Goal: Task Accomplishment & Management: Manage account settings

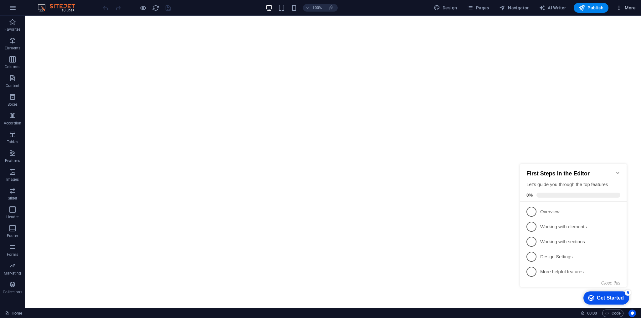
click at [620, 6] on icon "button" at bounding box center [619, 8] width 6 height 6
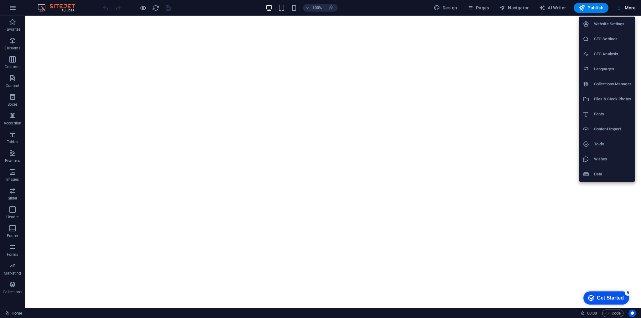
click at [601, 23] on h6 "Website Settings" at bounding box center [612, 24] width 37 height 8
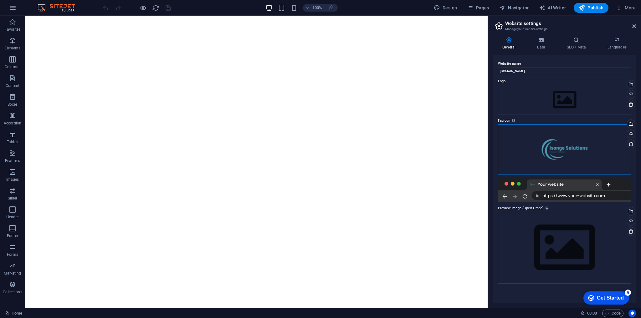
click at [538, 129] on div "Drag files here, click to choose files or select files from Files or our free s…" at bounding box center [564, 150] width 133 height 50
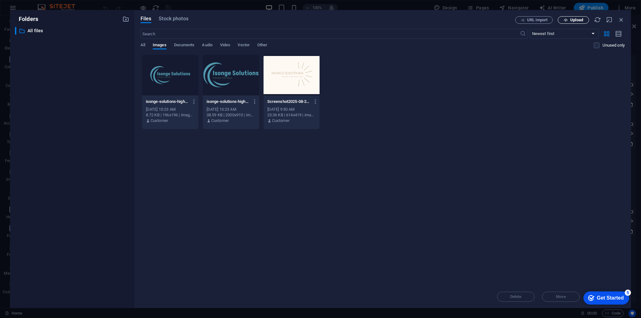
click at [568, 19] on icon "button" at bounding box center [566, 20] width 4 height 4
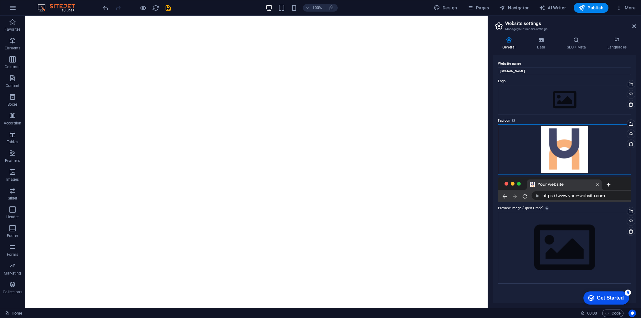
click at [585, 149] on div "Drag files here, click to choose files or select files from Files or our free s…" at bounding box center [564, 150] width 133 height 50
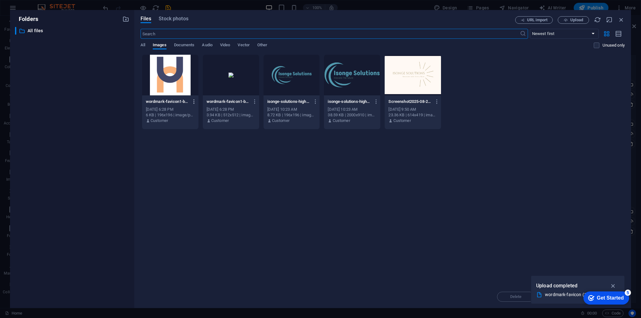
click at [194, 100] on icon "button" at bounding box center [194, 102] width 6 height 6
click at [173, 103] on div at bounding box center [320, 159] width 641 height 318
